Goal: Transaction & Acquisition: Purchase product/service

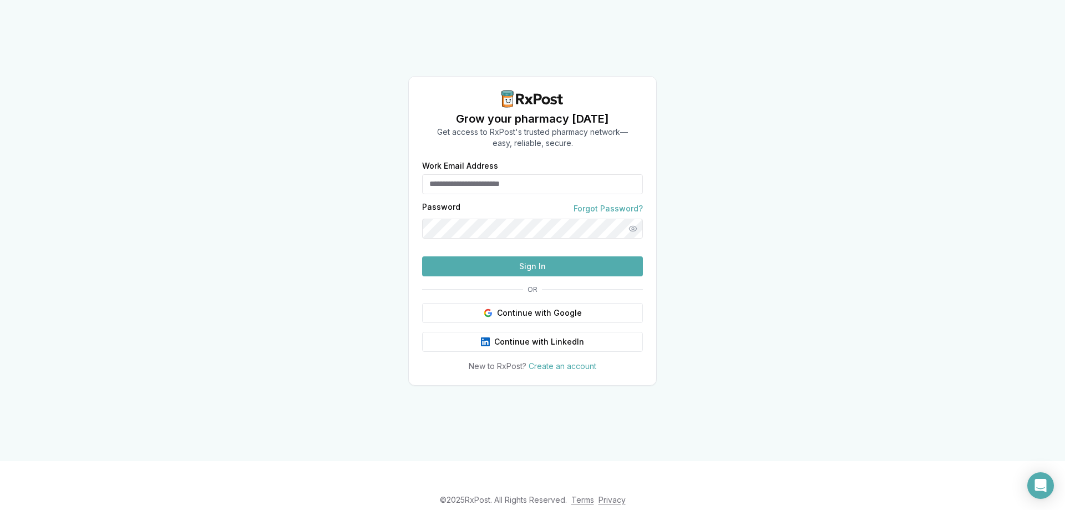
click at [474, 174] on input "Work Email Address" at bounding box center [532, 184] width 221 height 20
type input "*"
type input "**********"
click at [573, 203] on link "Forgot Password?" at bounding box center [607, 208] width 69 height 11
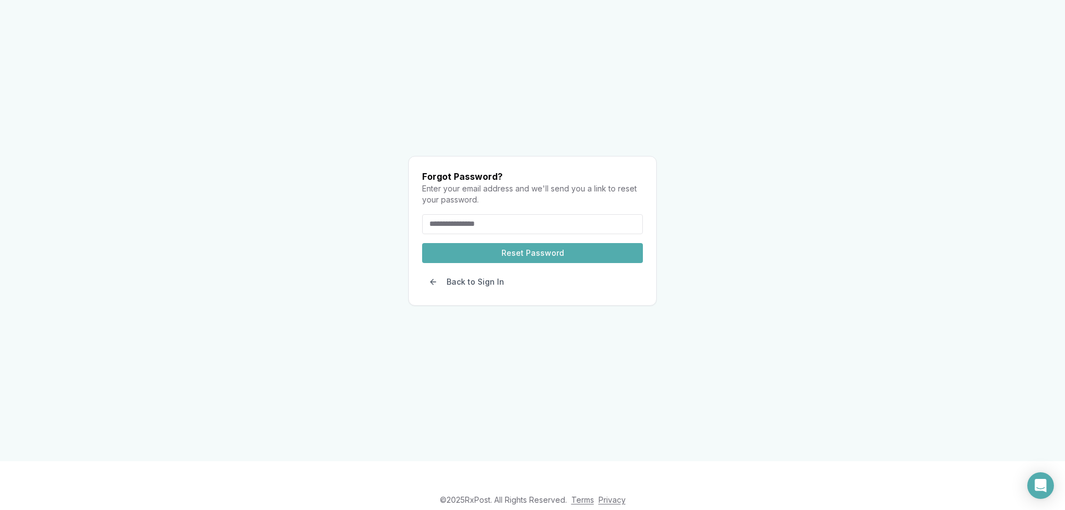
click at [475, 214] on input "email" at bounding box center [532, 224] width 221 height 20
type input "**********"
click at [572, 243] on button "Reset Password" at bounding box center [532, 253] width 221 height 20
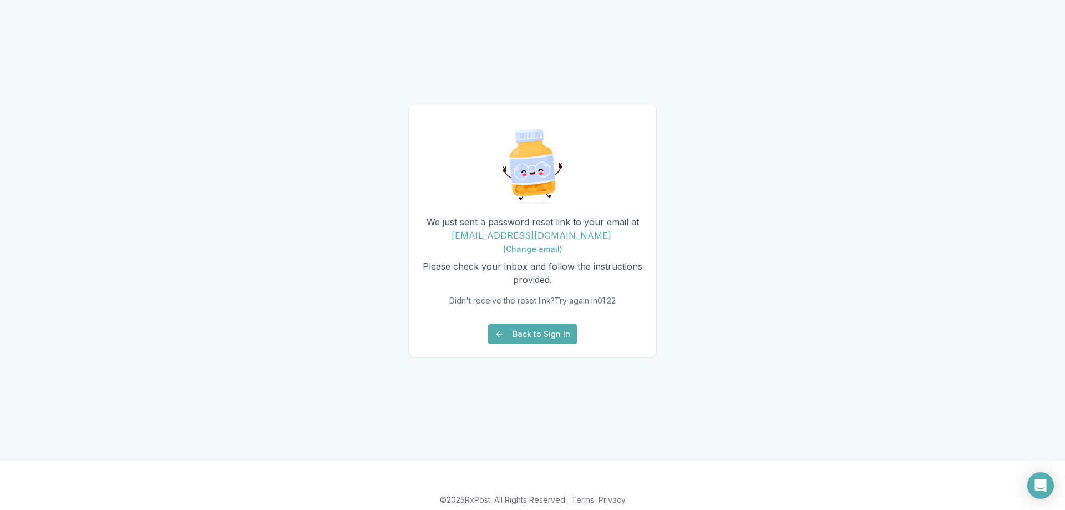
click at [552, 344] on button "Back to Sign In" at bounding box center [532, 334] width 89 height 20
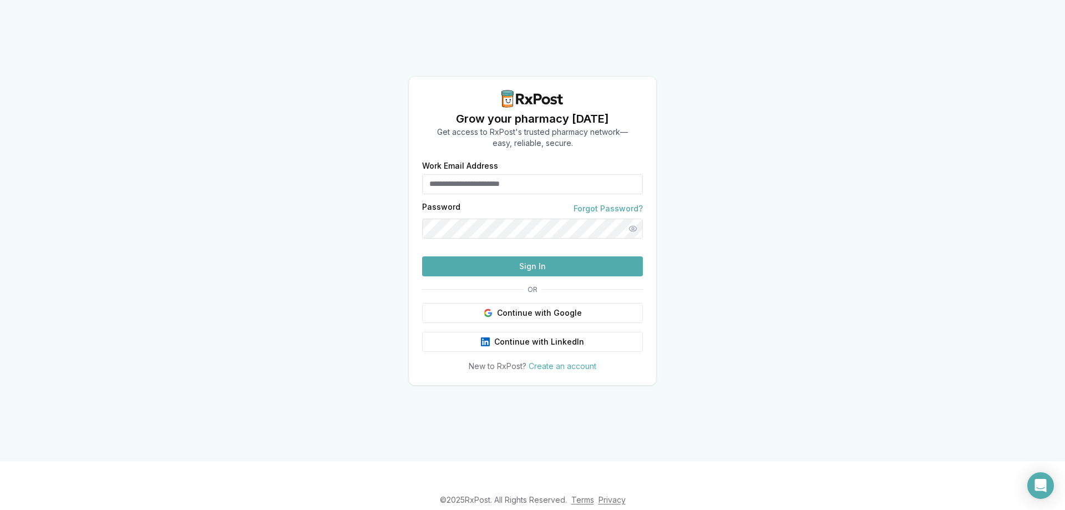
click at [476, 174] on input "Work Email Address" at bounding box center [532, 184] width 221 height 20
type input "***"
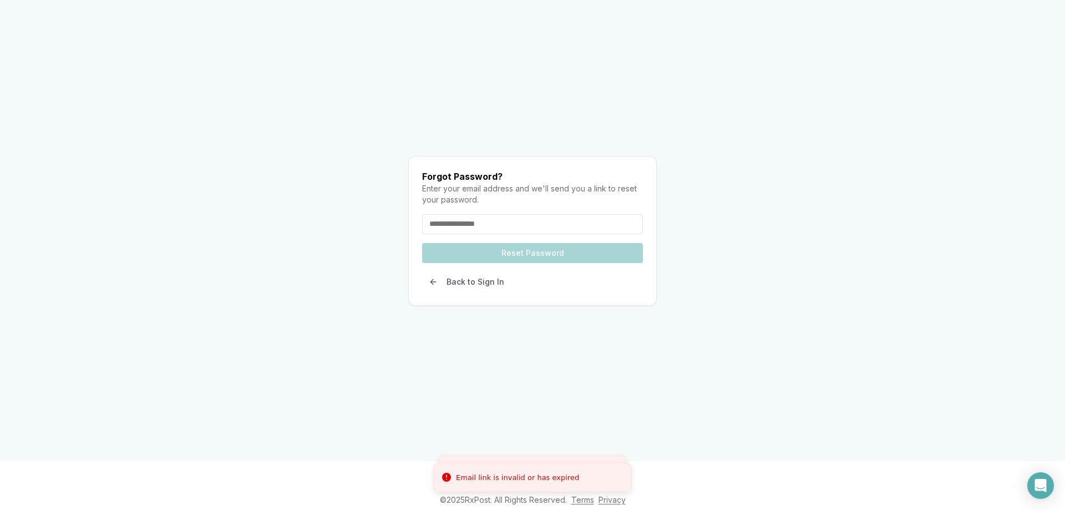
click at [469, 214] on input "email" at bounding box center [532, 224] width 221 height 20
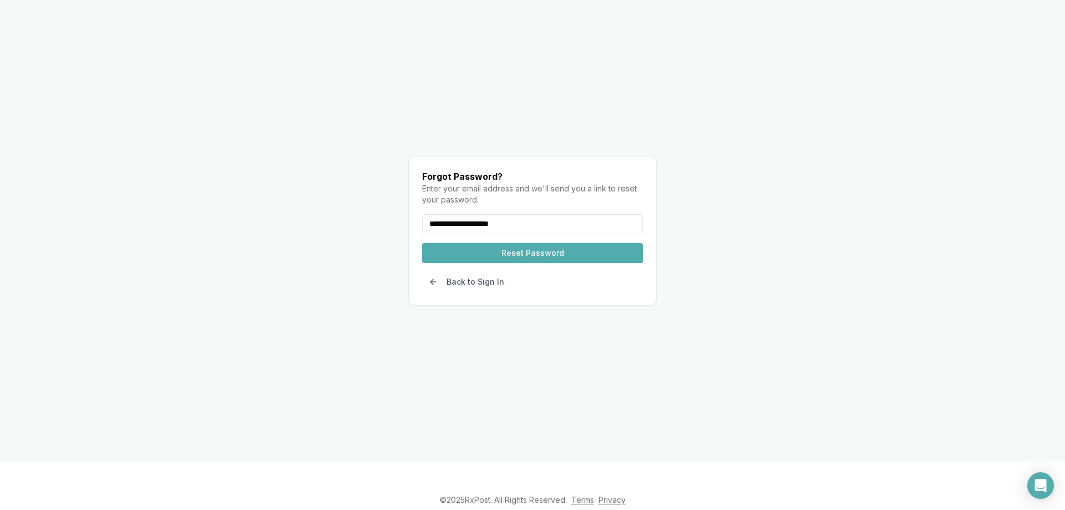
type input "**********"
click at [534, 243] on button "Reset Password" at bounding box center [532, 253] width 221 height 20
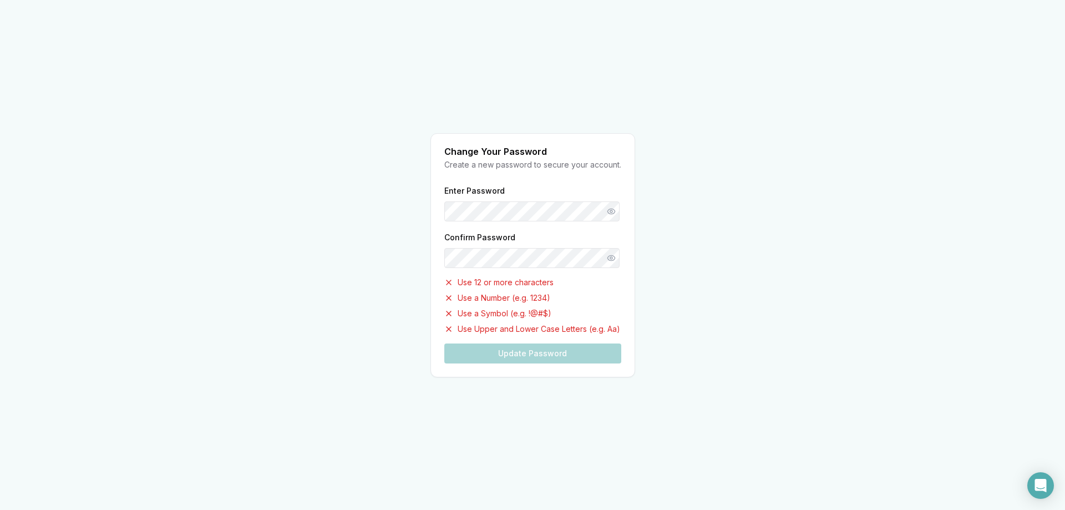
click at [469, 243] on div "Enter Password Confirm Password Use 12 or more characters Use a Number (e.g. 12…" at bounding box center [532, 274] width 177 height 180
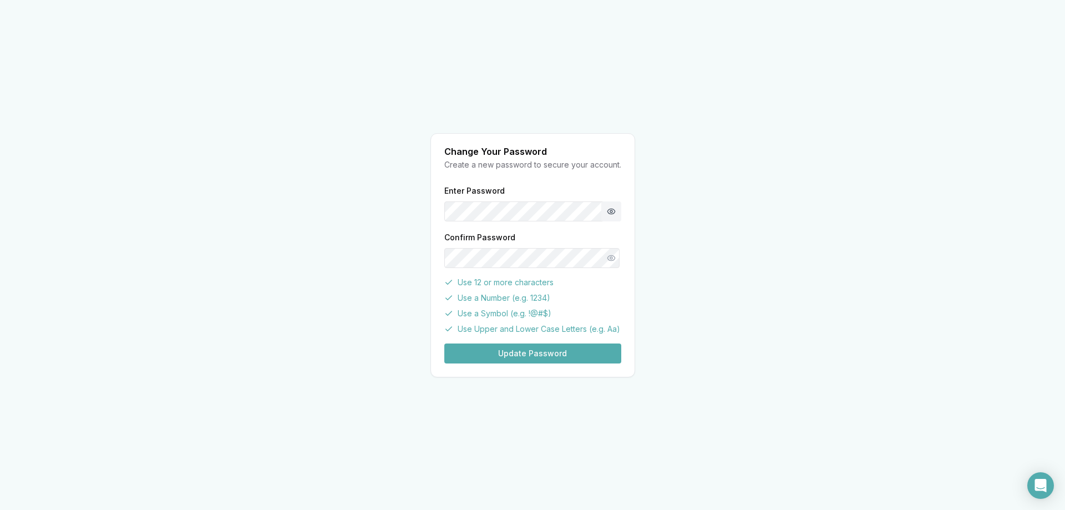
click at [611, 211] on button "Show password" at bounding box center [611, 211] width 20 height 20
click at [597, 355] on button "Update Password" at bounding box center [532, 353] width 177 height 20
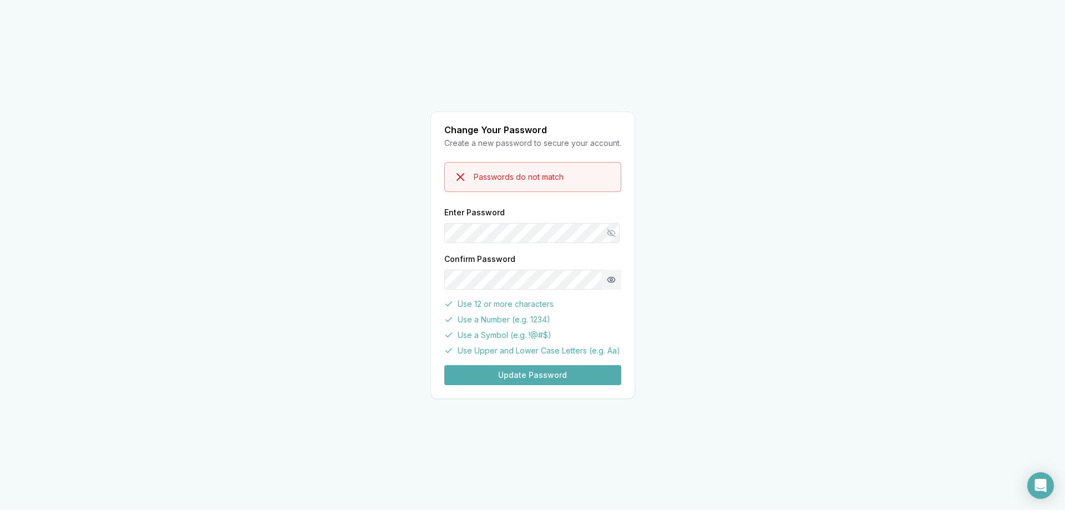
click at [614, 277] on button "Show password" at bounding box center [611, 279] width 20 height 20
click at [594, 379] on button "Update Password" at bounding box center [532, 375] width 177 height 20
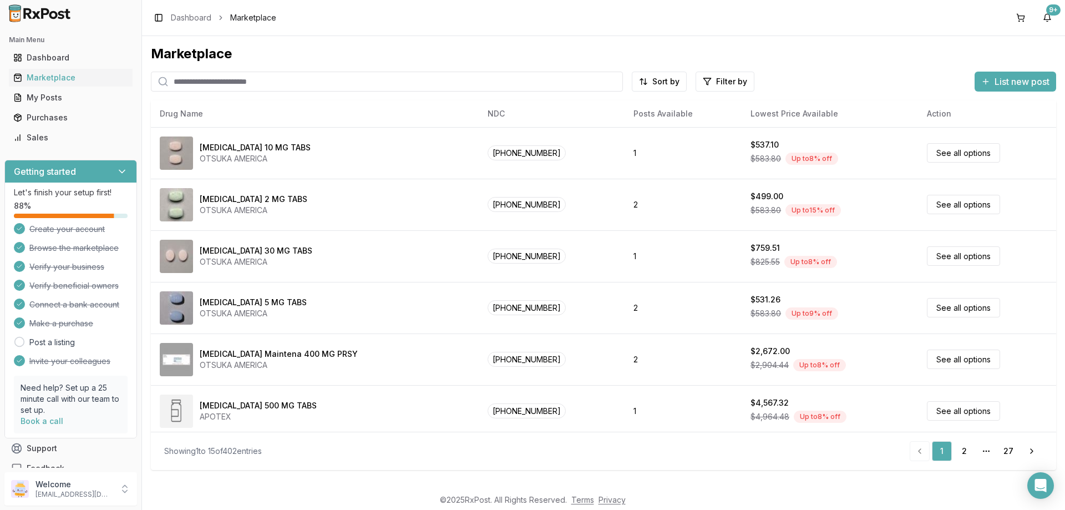
click at [212, 77] on input "search" at bounding box center [387, 82] width 472 height 20
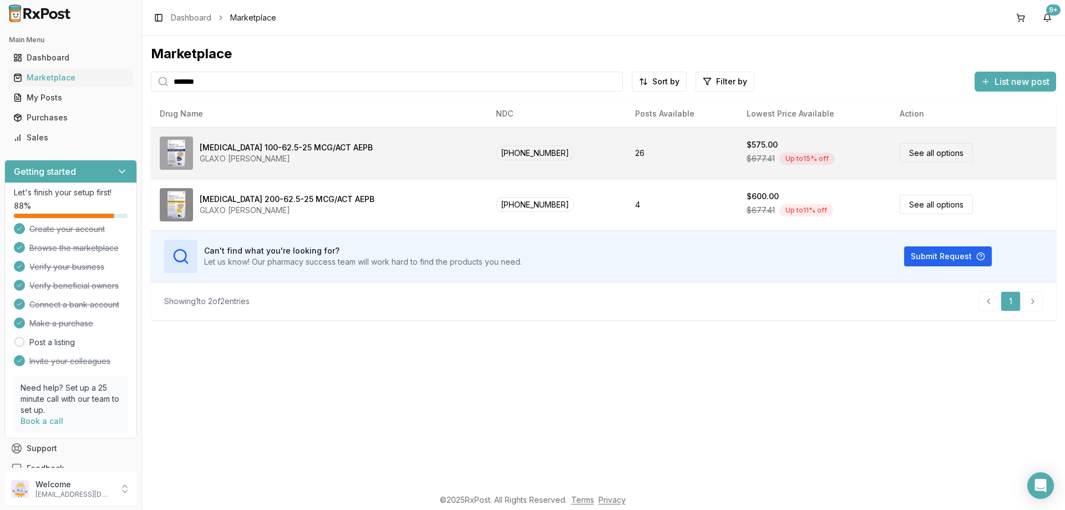
type input "*******"
click at [955, 155] on link "See all options" at bounding box center [935, 152] width 73 height 19
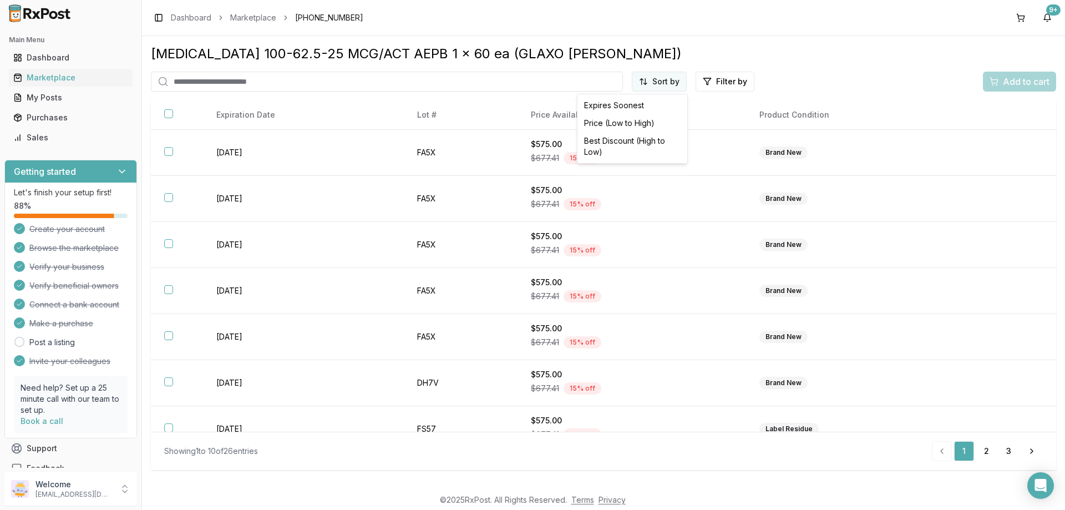
click at [674, 83] on html "Main Menu Dashboard Marketplace My Posts Purchases Sales Getting started Let's …" at bounding box center [532, 255] width 1065 height 510
click at [641, 122] on div "Price (Low to High)" at bounding box center [631, 123] width 105 height 18
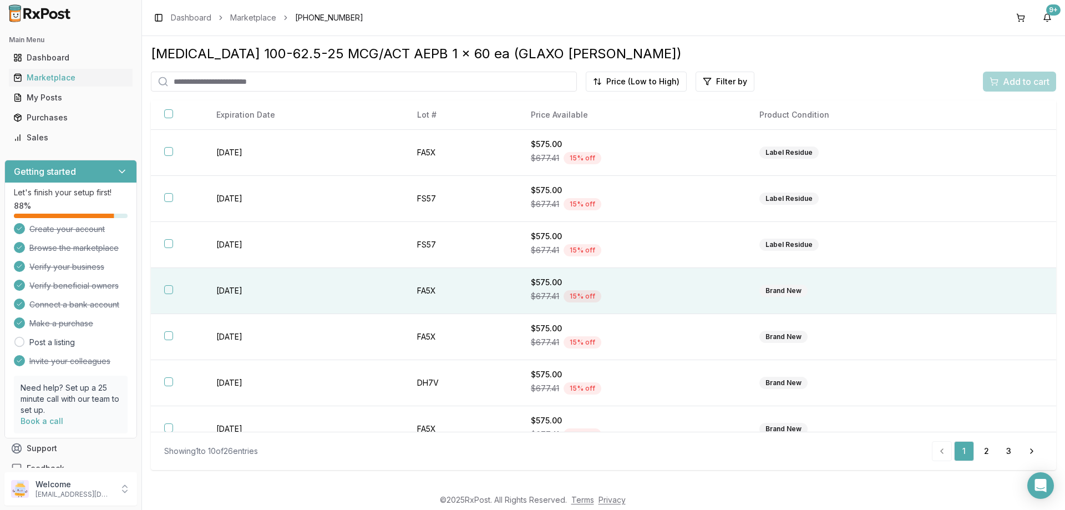
drag, startPoint x: 168, startPoint y: 288, endPoint x: 189, endPoint y: 293, distance: 21.8
click at [169, 288] on button "button" at bounding box center [168, 289] width 9 height 9
click at [1038, 77] on span "Add to cart" at bounding box center [1025, 81] width 47 height 13
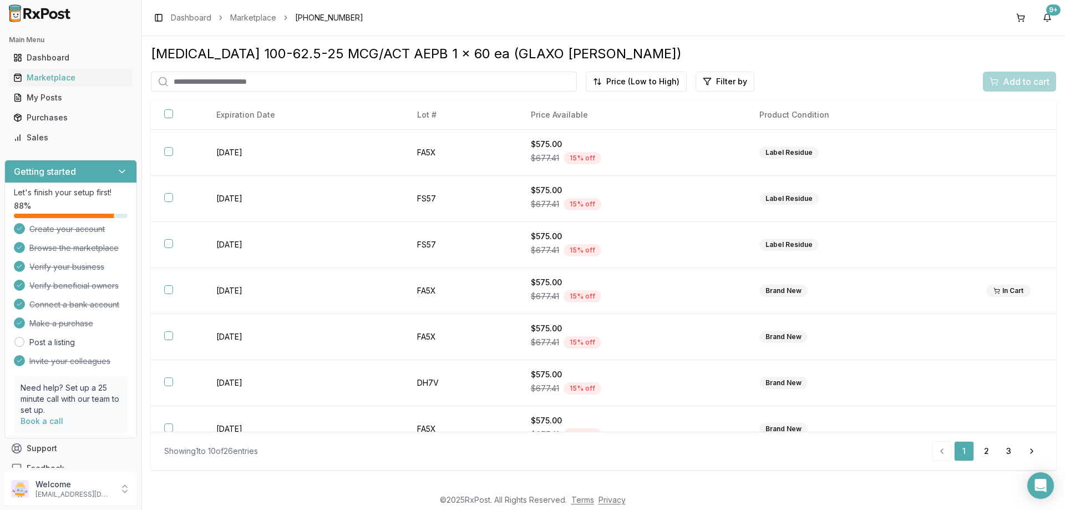
click at [1020, 82] on div "Add to cart" at bounding box center [1018, 82] width 73 height 20
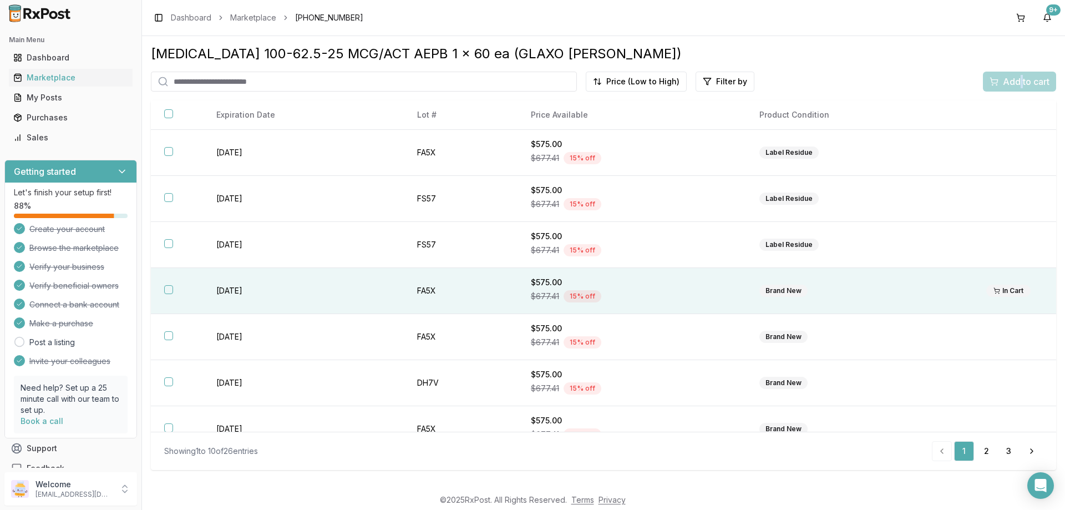
click at [167, 289] on button "button" at bounding box center [168, 289] width 9 height 9
click at [999, 81] on div "Add to cart" at bounding box center [1019, 81] width 60 height 13
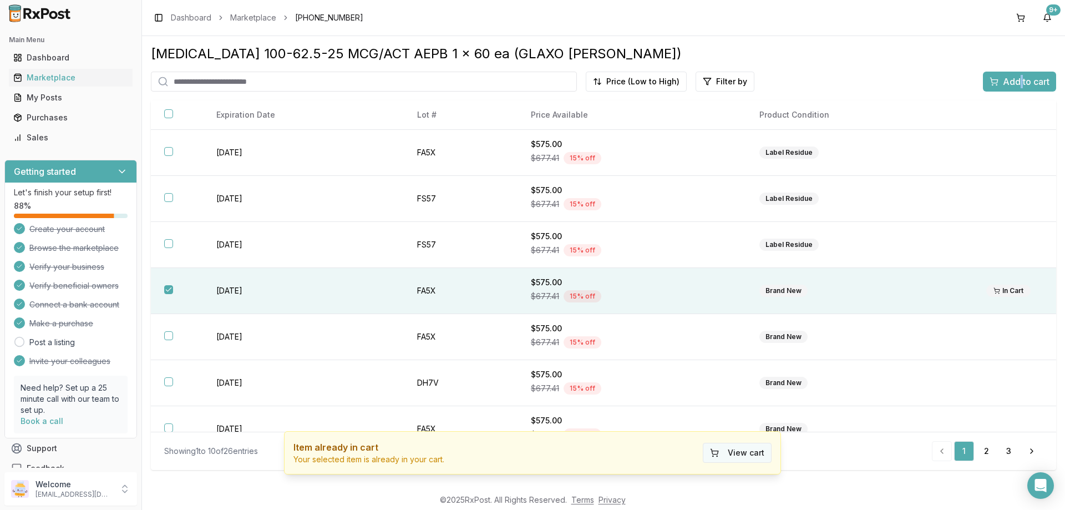
click at [752, 449] on button "View cart" at bounding box center [736, 452] width 69 height 20
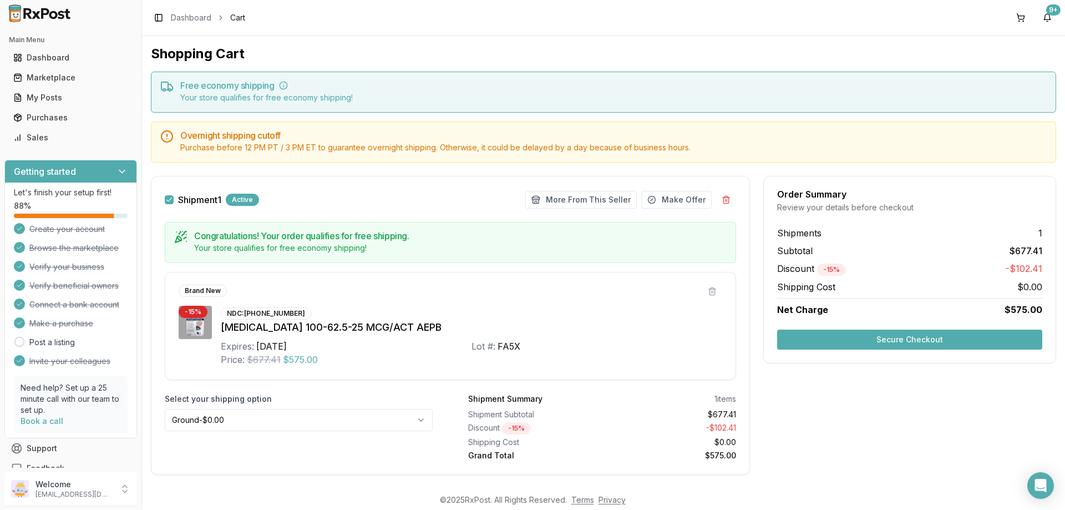
click at [929, 337] on button "Secure Checkout" at bounding box center [909, 339] width 265 height 20
click at [943, 342] on button "Secure Checkout" at bounding box center [909, 339] width 265 height 20
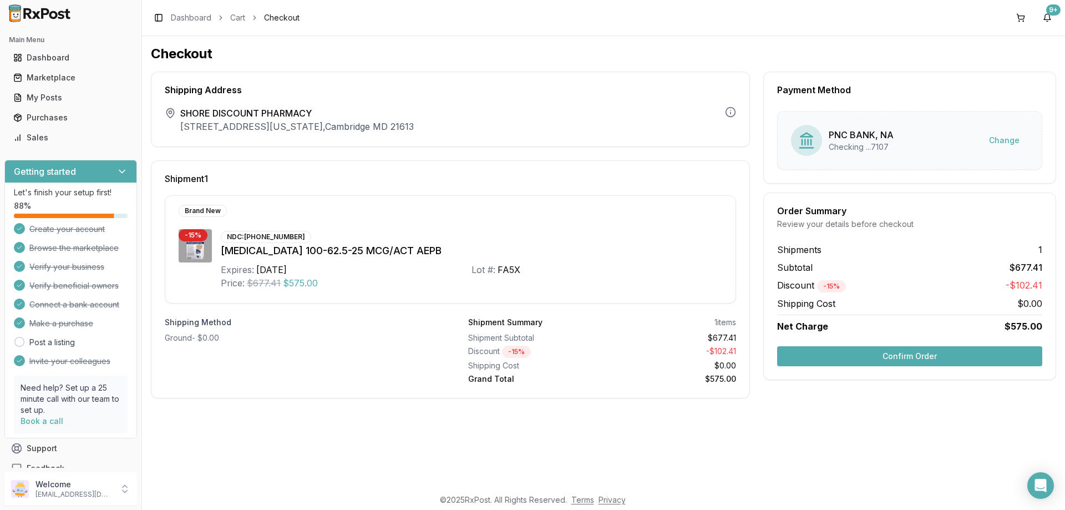
click at [940, 352] on button "Confirm Order" at bounding box center [909, 356] width 265 height 20
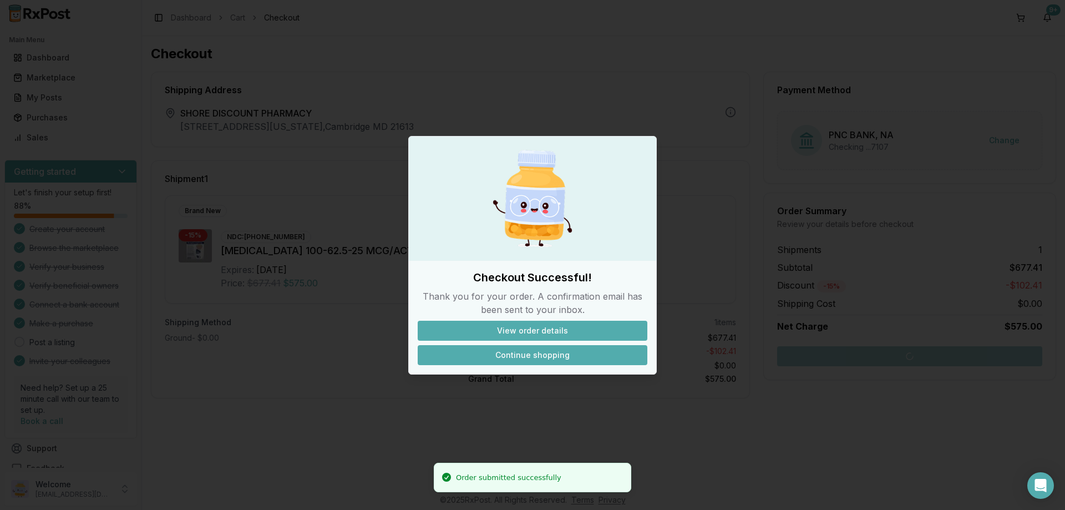
click at [551, 355] on button "Continue shopping" at bounding box center [533, 355] width 230 height 20
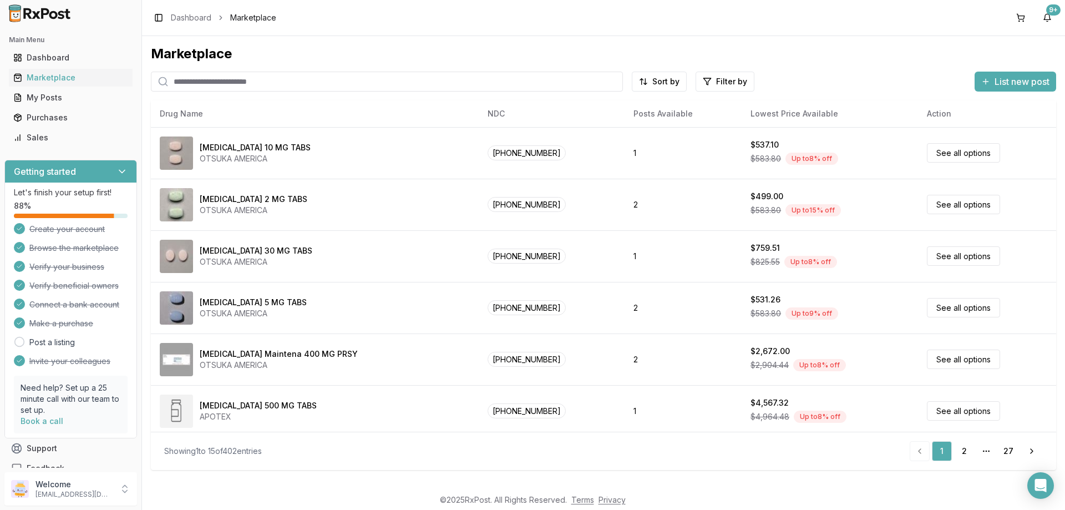
click at [210, 84] on input "search" at bounding box center [387, 82] width 472 height 20
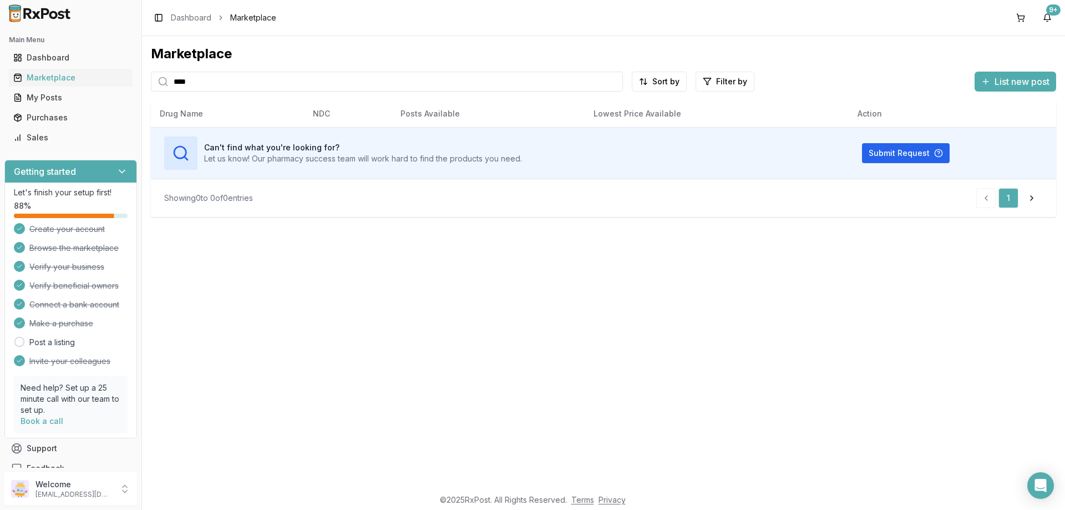
drag, startPoint x: 200, startPoint y: 84, endPoint x: 0, endPoint y: 77, distance: 200.3
click at [0, 77] on div "Main Menu Dashboard Marketplace My Posts Purchases Sales Getting started Let's …" at bounding box center [532, 255] width 1065 height 510
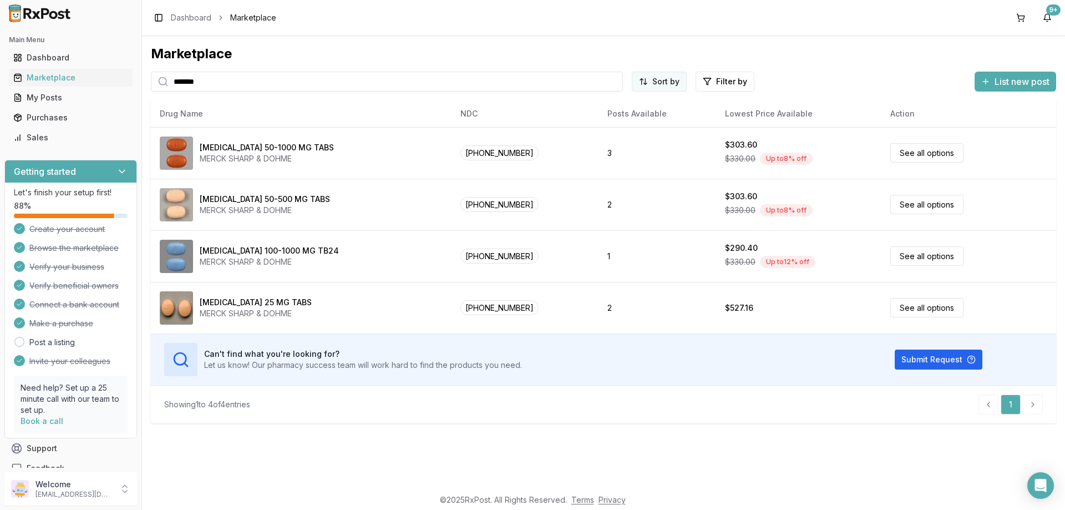
type input "*******"
click at [674, 84] on html "Main Menu Dashboard Marketplace My Posts Purchases Sales Getting started Let's …" at bounding box center [532, 255] width 1065 height 510
click at [623, 121] on div "Price: Low to High" at bounding box center [631, 123] width 105 height 18
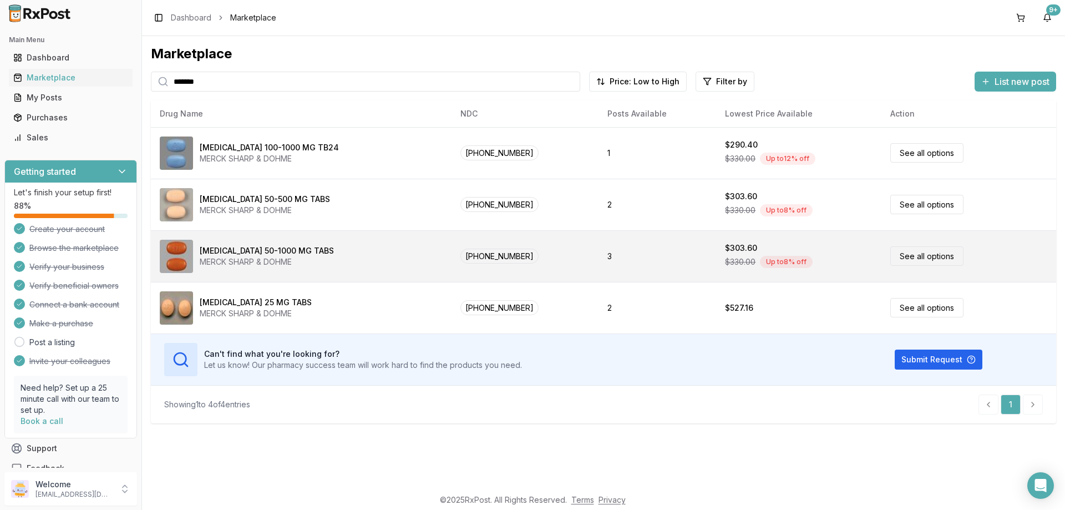
click at [933, 260] on link "See all options" at bounding box center [926, 255] width 73 height 19
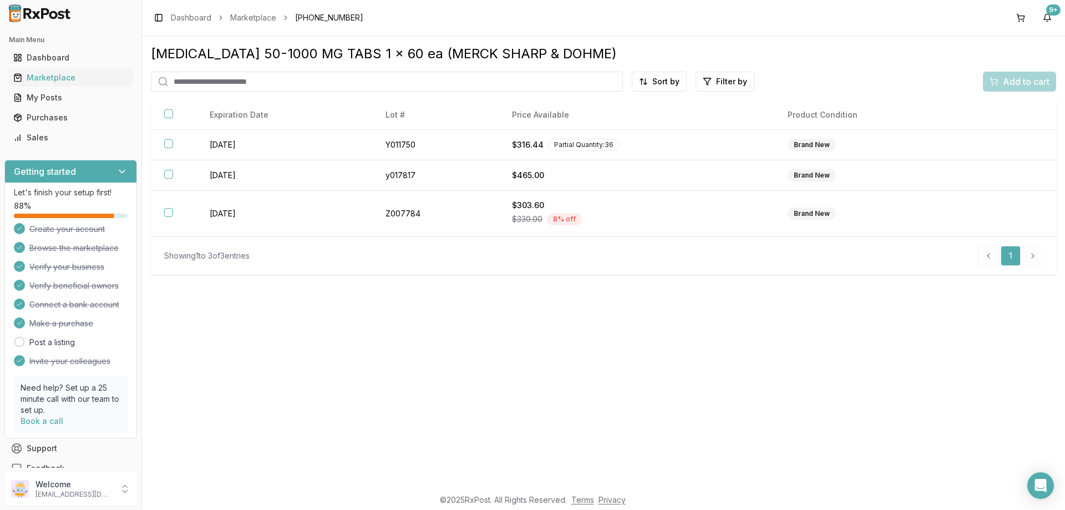
click at [931, 256] on div "Showing 1 to 3 of 3 entries 1" at bounding box center [603, 256] width 878 height 20
click at [650, 83] on html "Main Menu Dashboard Marketplace My Posts Purchases Sales Getting started Let's …" at bounding box center [532, 255] width 1065 height 510
click at [609, 123] on div "Price (Low to High)" at bounding box center [631, 123] width 105 height 18
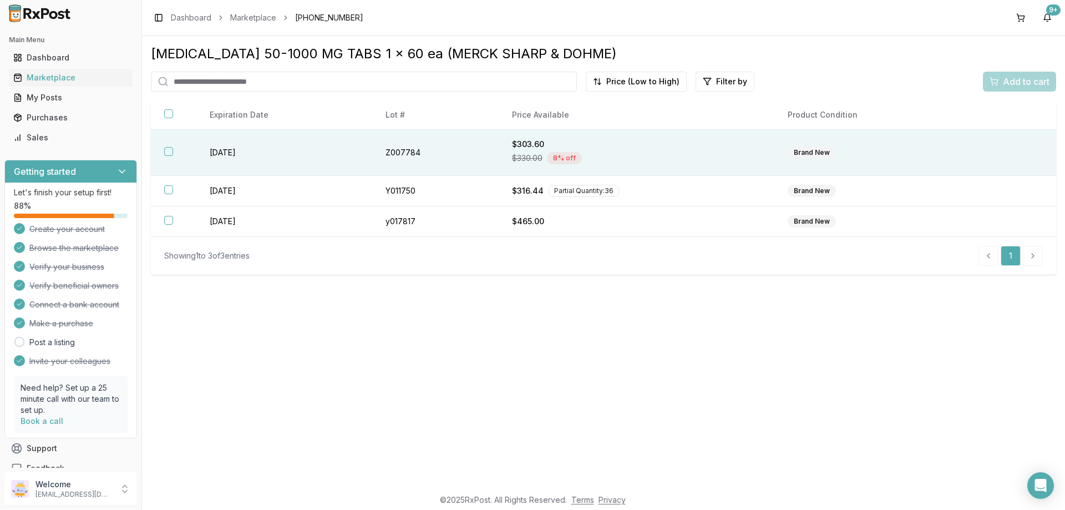
click at [174, 148] on th at bounding box center [173, 153] width 45 height 46
click at [986, 77] on button "Add to cart" at bounding box center [1018, 82] width 73 height 20
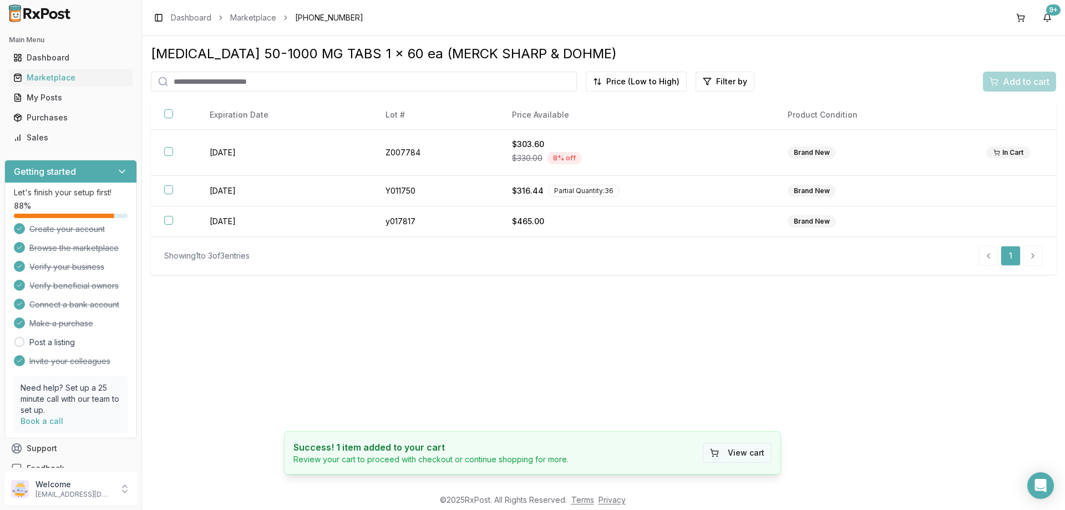
click at [761, 449] on button "View cart" at bounding box center [736, 452] width 69 height 20
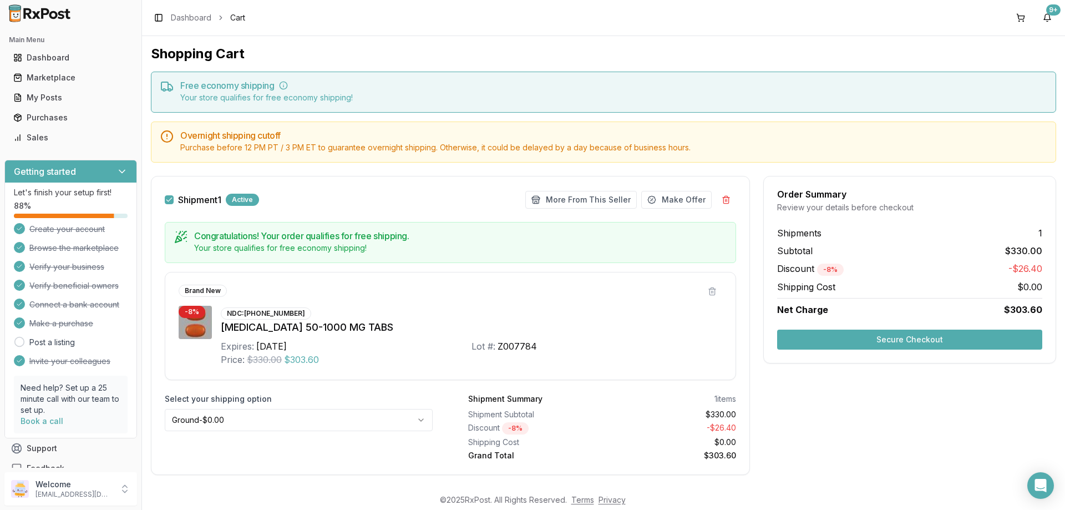
click at [945, 340] on button "Secure Checkout" at bounding box center [909, 339] width 265 height 20
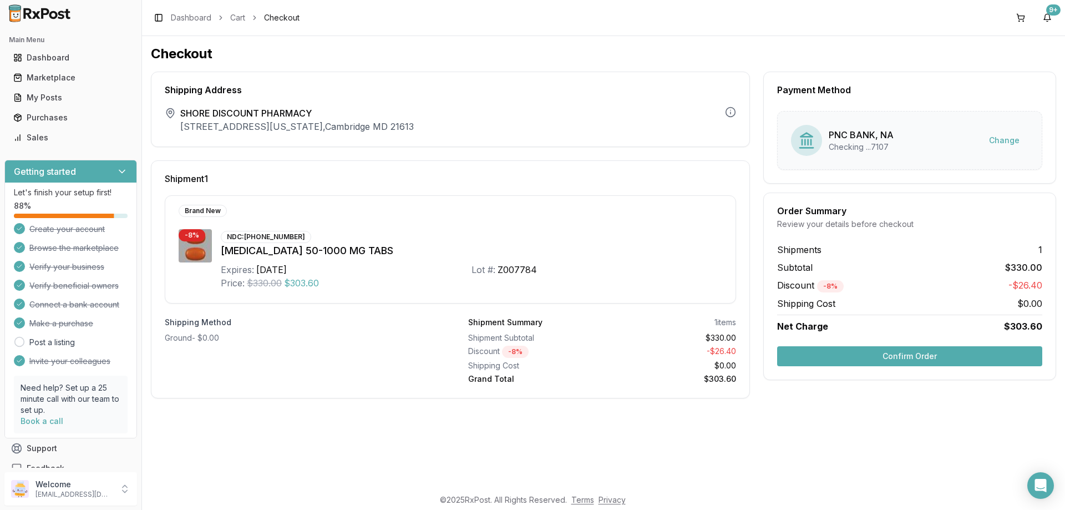
click at [839, 353] on button "Confirm Order" at bounding box center [909, 356] width 265 height 20
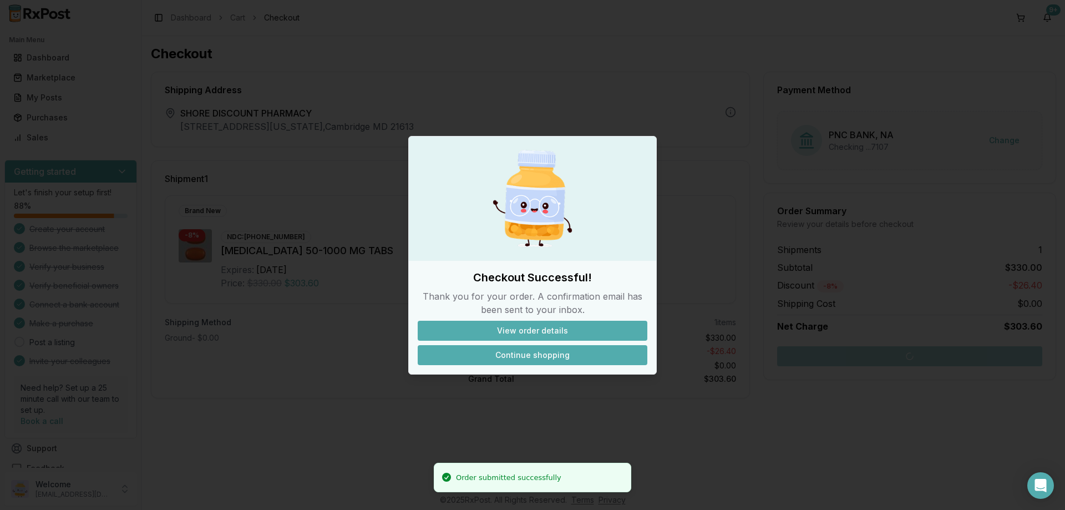
click at [540, 351] on button "Continue shopping" at bounding box center [533, 355] width 230 height 20
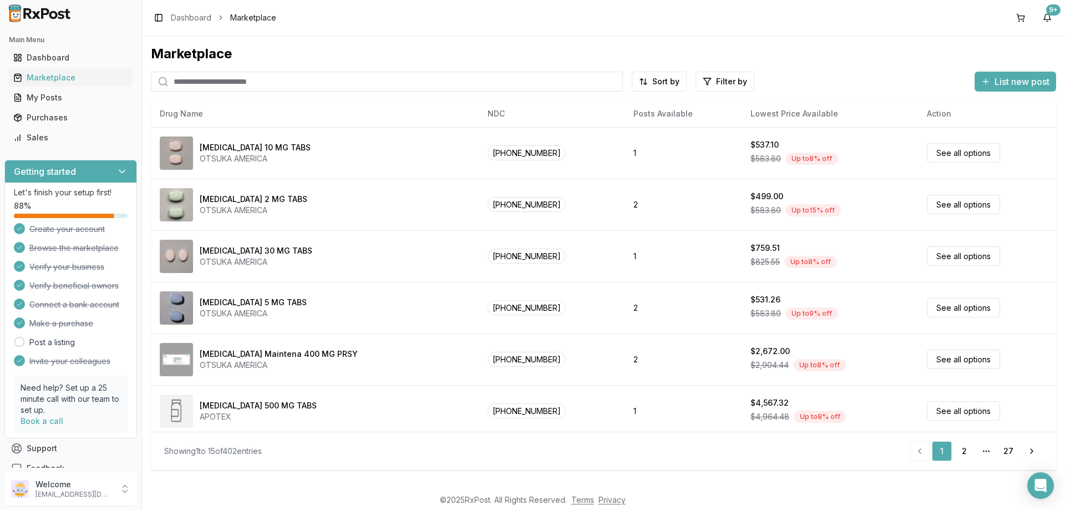
click at [181, 75] on input "search" at bounding box center [387, 82] width 472 height 20
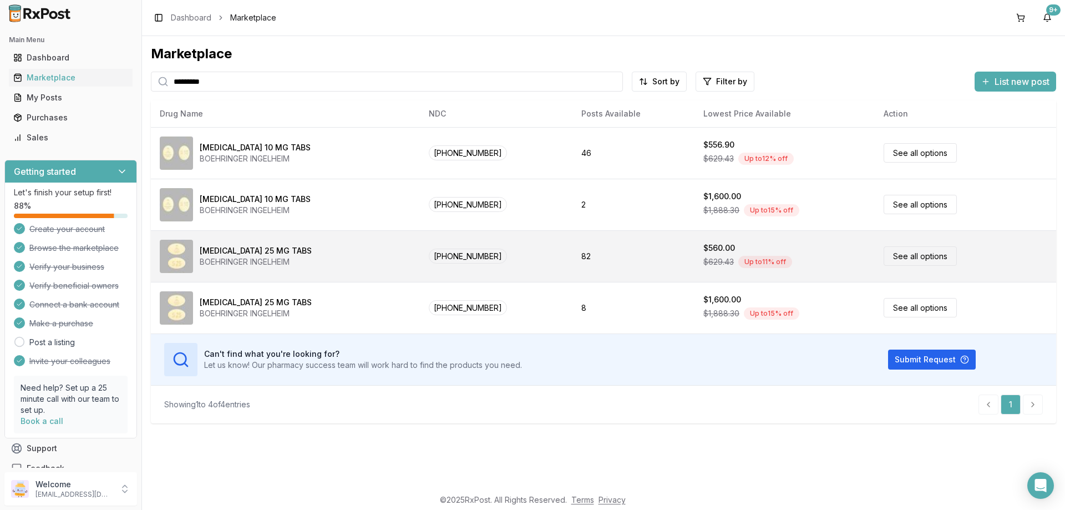
type input "*********"
click at [918, 257] on link "See all options" at bounding box center [919, 255] width 73 height 19
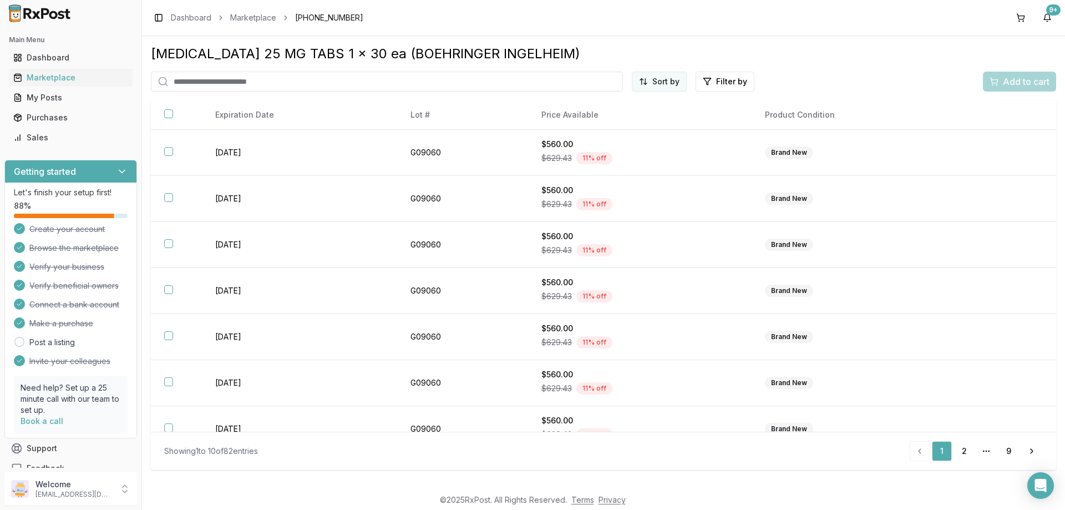
click at [676, 80] on html "Main Menu Dashboard Marketplace My Posts Purchases Sales Getting started Let's …" at bounding box center [532, 255] width 1065 height 510
click at [603, 121] on div "Price (Low to High)" at bounding box center [631, 123] width 105 height 18
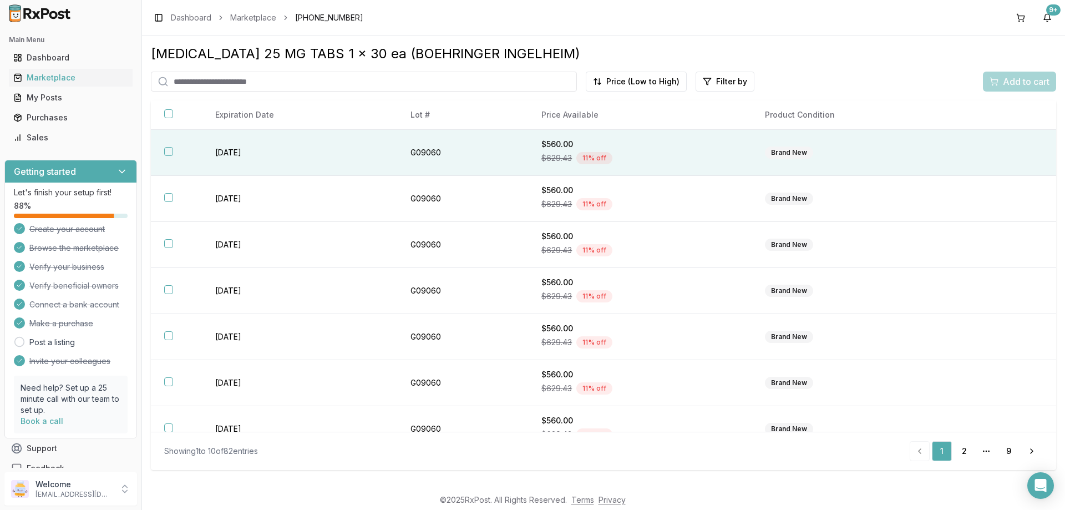
click at [171, 151] on button "button" at bounding box center [168, 151] width 9 height 9
click at [1024, 82] on span "Add to cart" at bounding box center [1025, 81] width 47 height 13
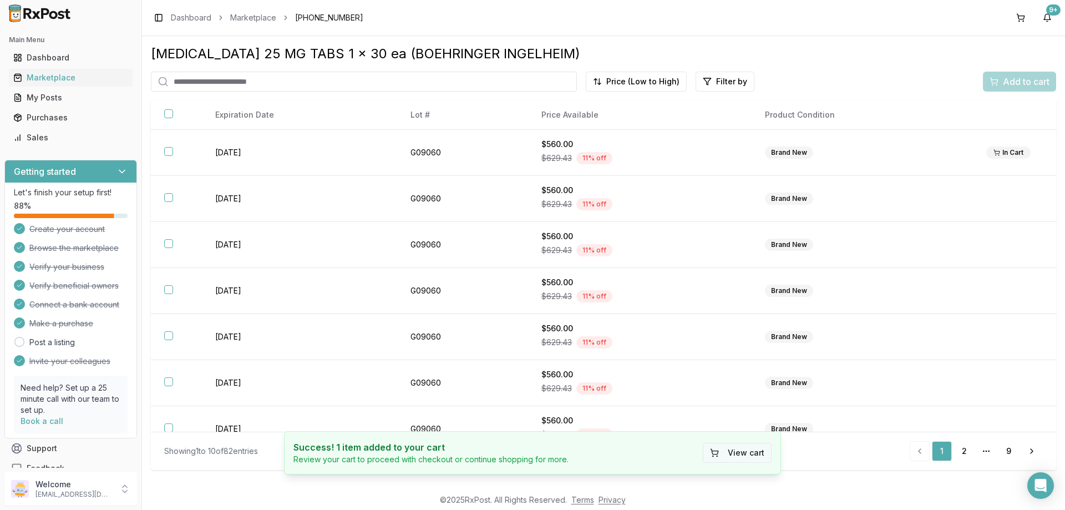
click at [746, 453] on button "View cart" at bounding box center [736, 452] width 69 height 20
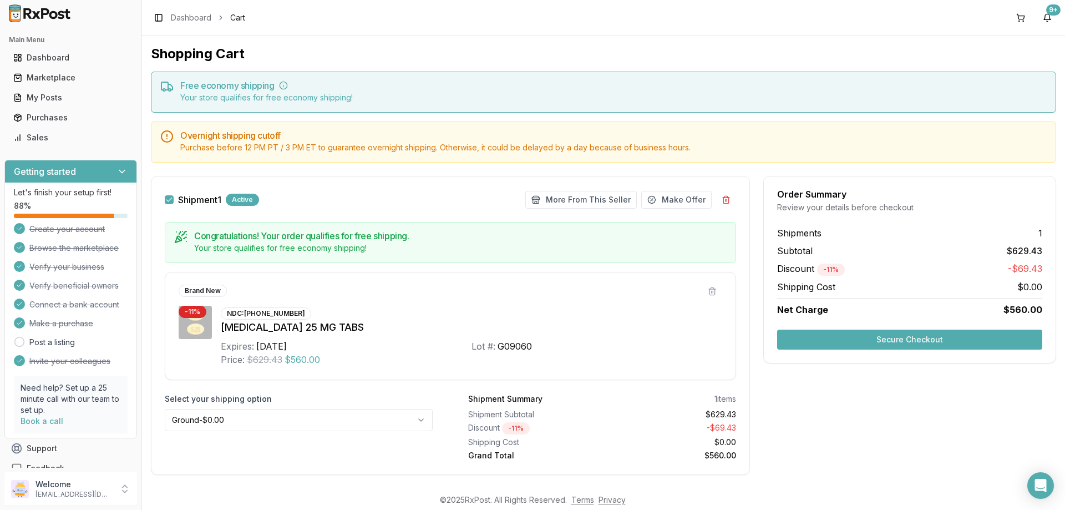
click at [953, 340] on button "Secure Checkout" at bounding box center [909, 339] width 265 height 20
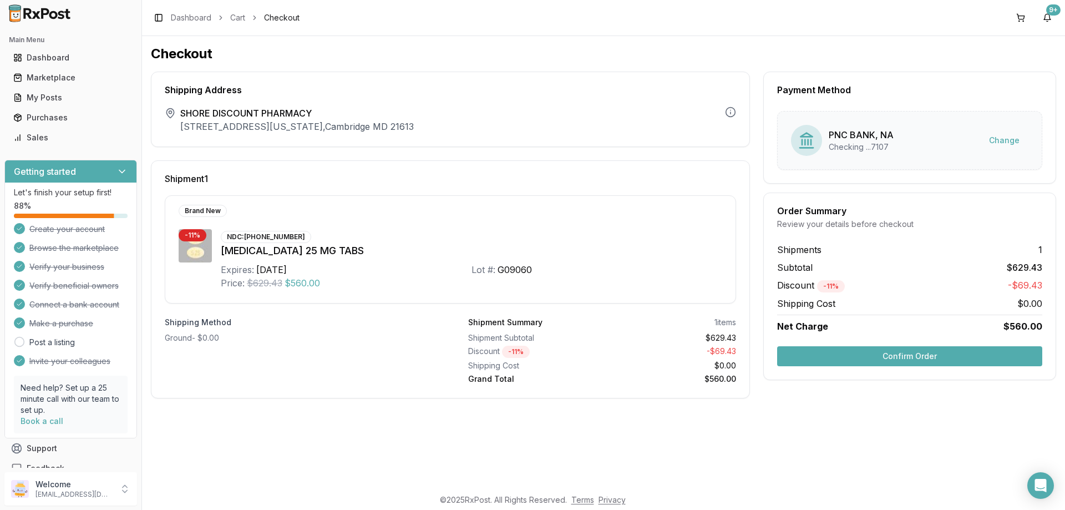
click at [952, 358] on button "Confirm Order" at bounding box center [909, 356] width 265 height 20
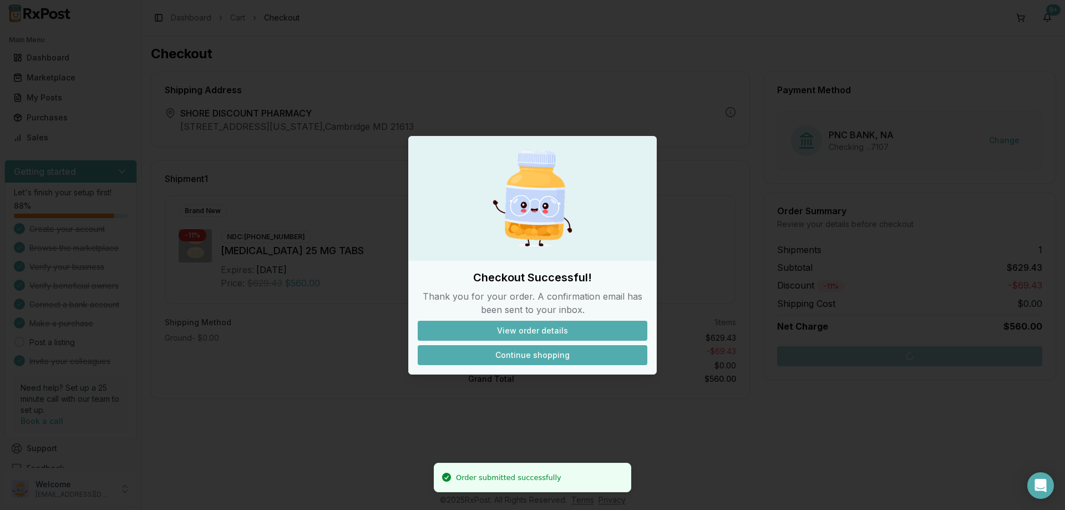
click at [503, 352] on button "Continue shopping" at bounding box center [533, 355] width 230 height 20
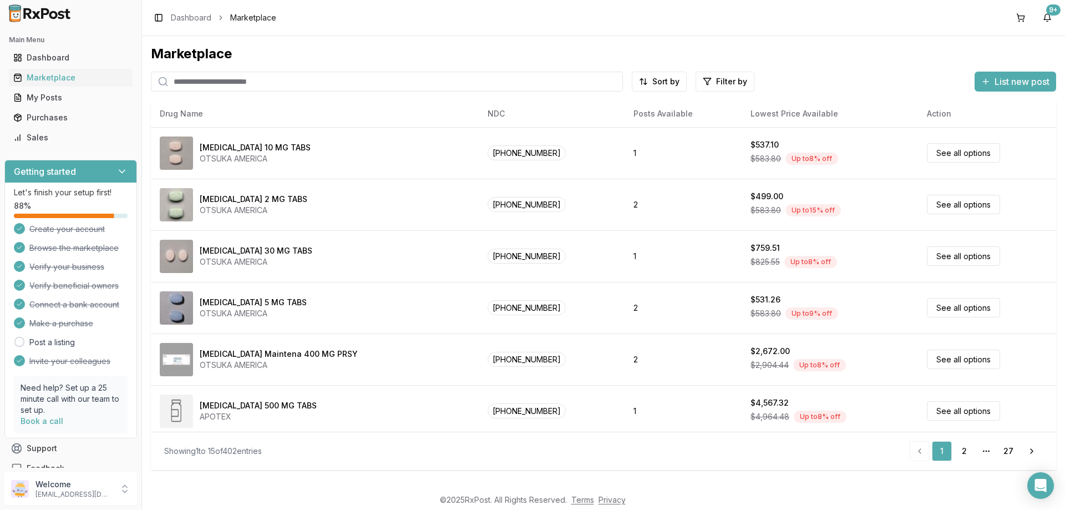
click at [233, 86] on input "search" at bounding box center [387, 82] width 472 height 20
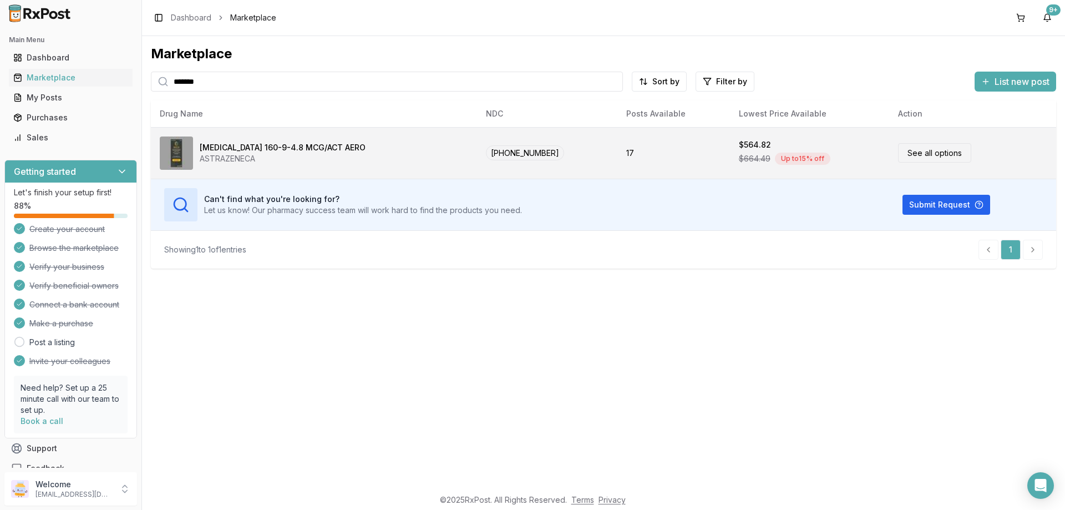
type input "*******"
click at [951, 153] on link "See all options" at bounding box center [934, 152] width 73 height 19
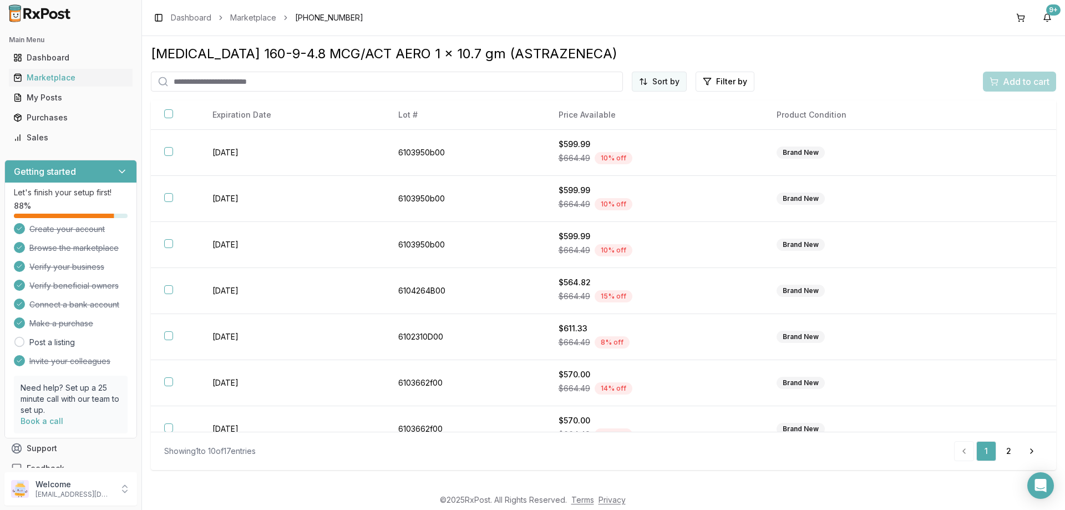
click at [676, 79] on html "Main Menu Dashboard Marketplace My Posts Purchases Sales Getting started Let's …" at bounding box center [532, 255] width 1065 height 510
click at [616, 129] on div "Price (Low to High)" at bounding box center [631, 123] width 105 height 18
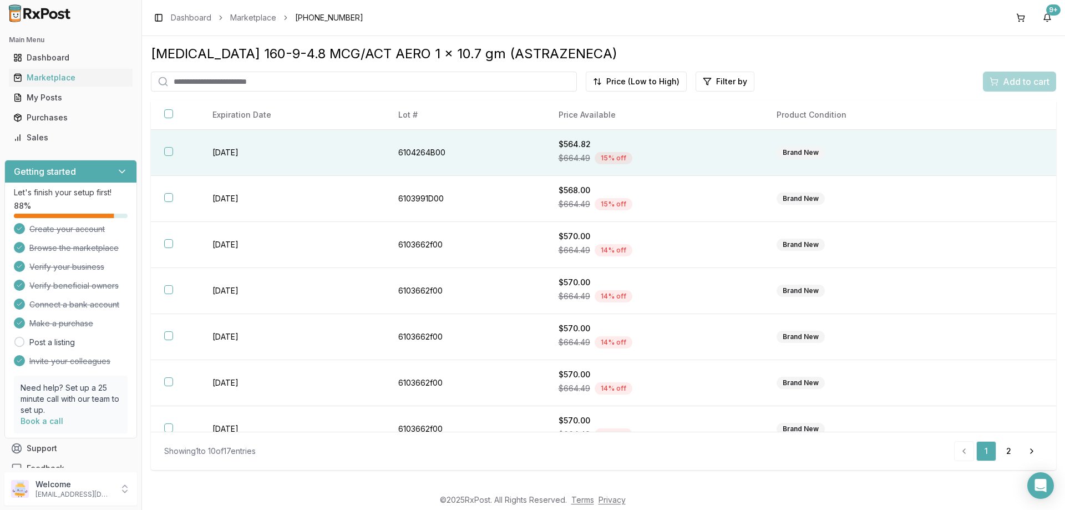
click at [172, 152] on button "button" at bounding box center [168, 151] width 9 height 9
click at [1037, 78] on span "Add to cart" at bounding box center [1025, 81] width 47 height 13
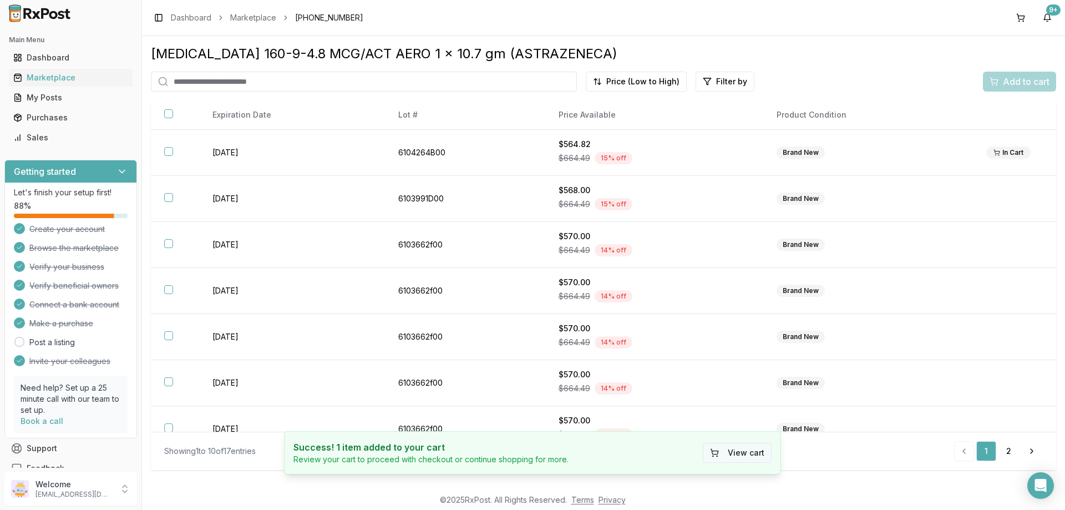
click at [742, 447] on button "View cart" at bounding box center [736, 452] width 69 height 20
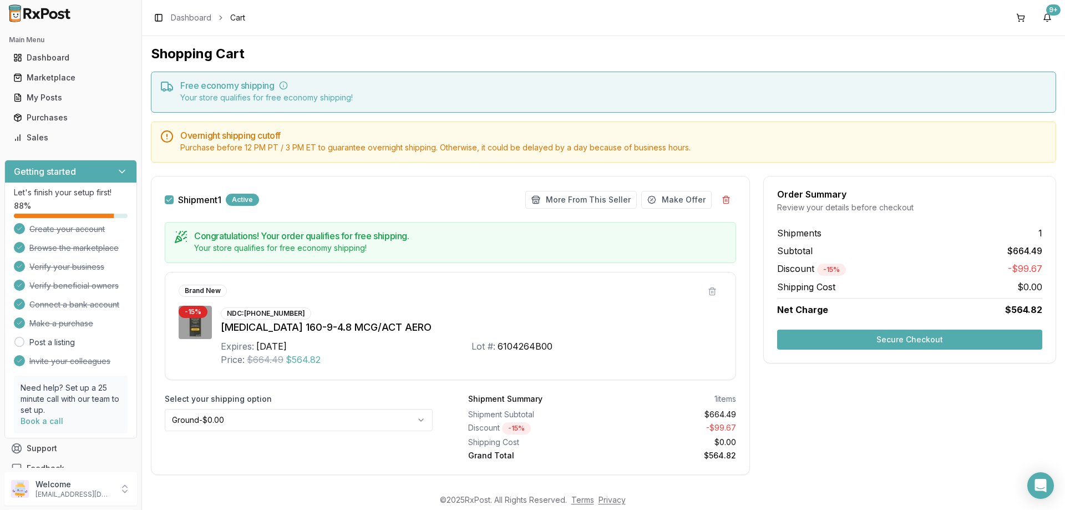
click at [909, 339] on button "Secure Checkout" at bounding box center [909, 339] width 265 height 20
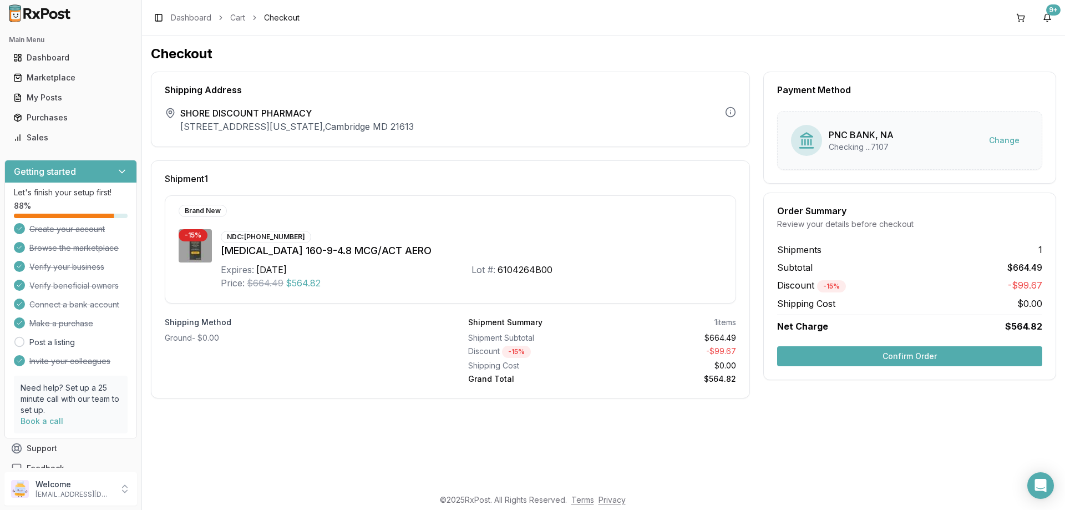
click at [908, 356] on button "Confirm Order" at bounding box center [909, 356] width 265 height 20
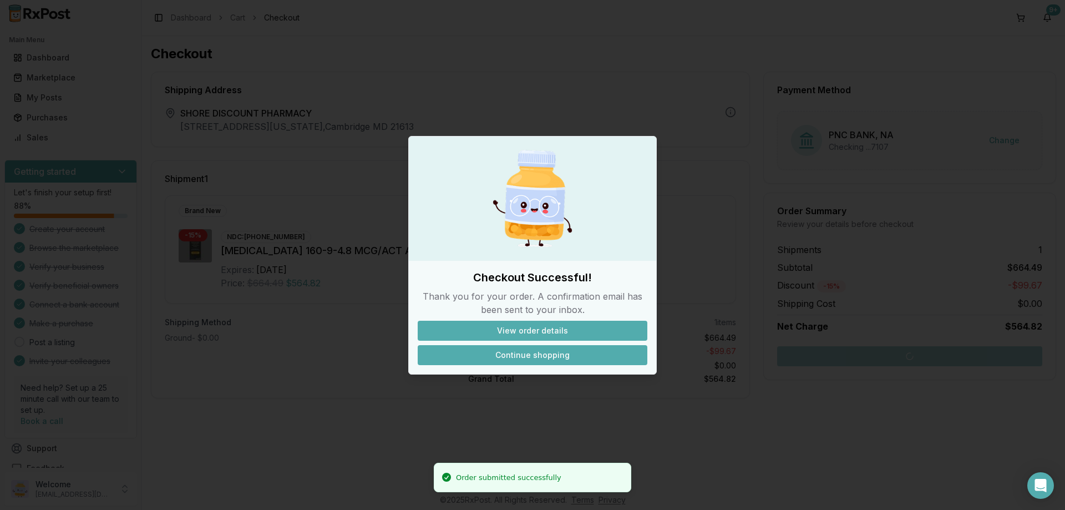
click at [514, 356] on button "Continue shopping" at bounding box center [533, 355] width 230 height 20
